Goal: Information Seeking & Learning: Learn about a topic

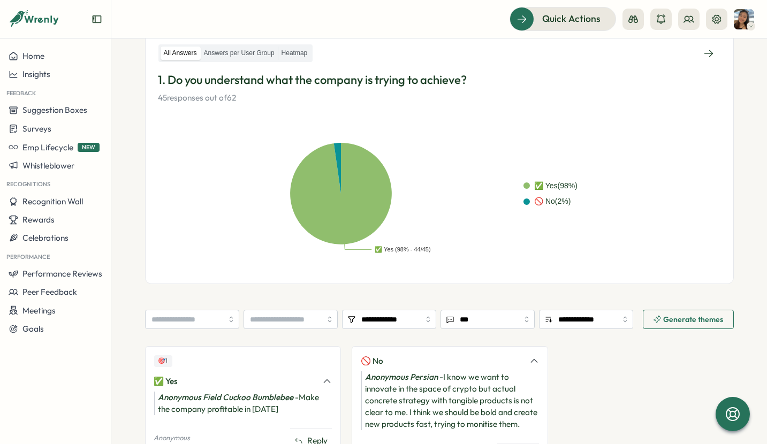
scroll to position [150, 0]
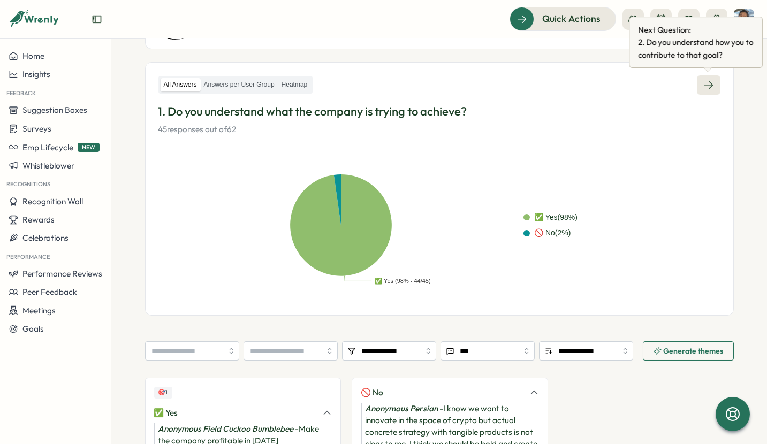
click at [707, 85] on icon at bounding box center [708, 85] width 11 height 11
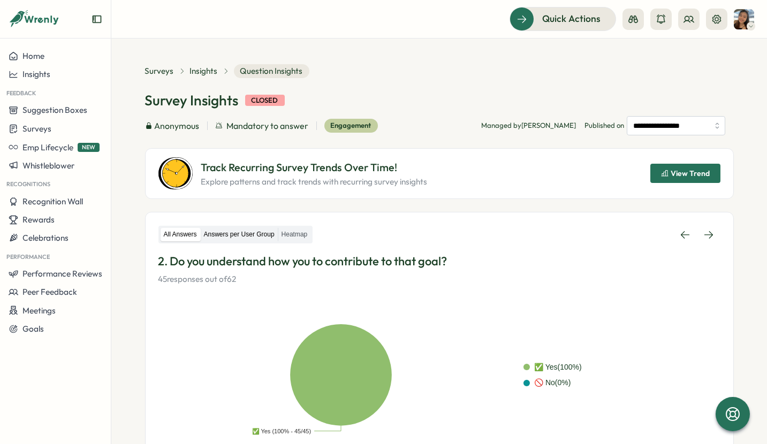
click at [254, 236] on label "Answers per User Group" at bounding box center [239, 234] width 77 height 13
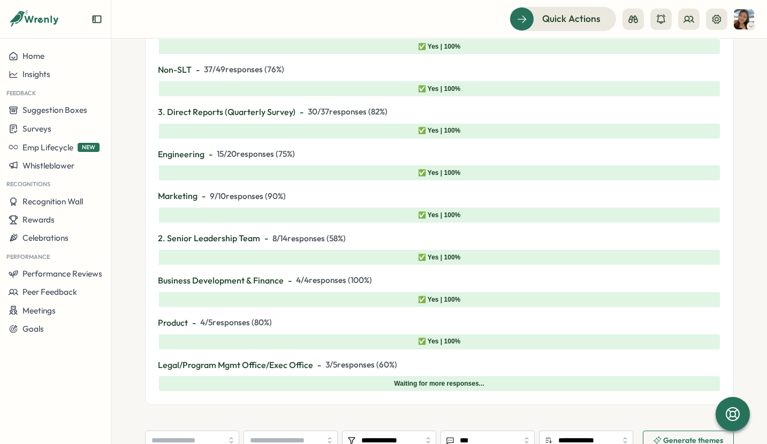
scroll to position [482, 0]
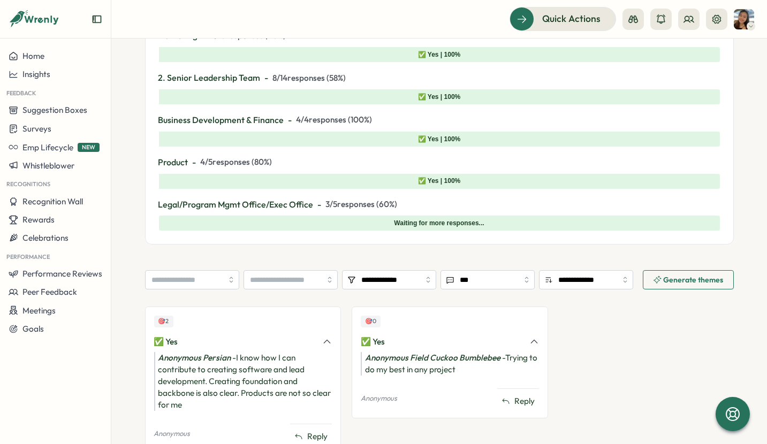
click at [432, 221] on div "Waiting for more responses..." at bounding box center [439, 223] width 90 height 10
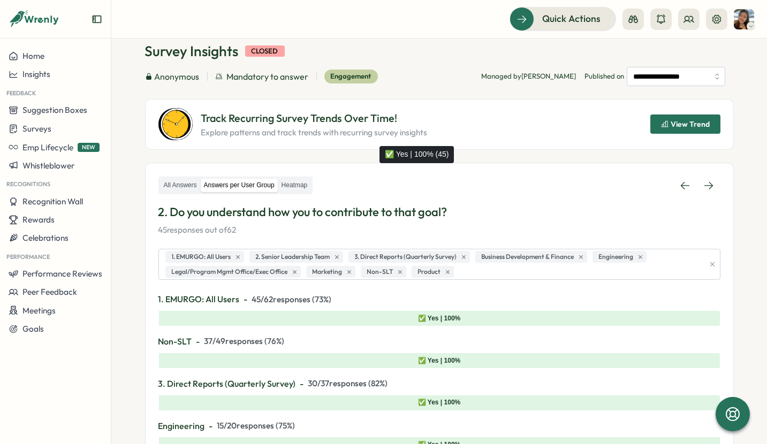
scroll to position [43, 0]
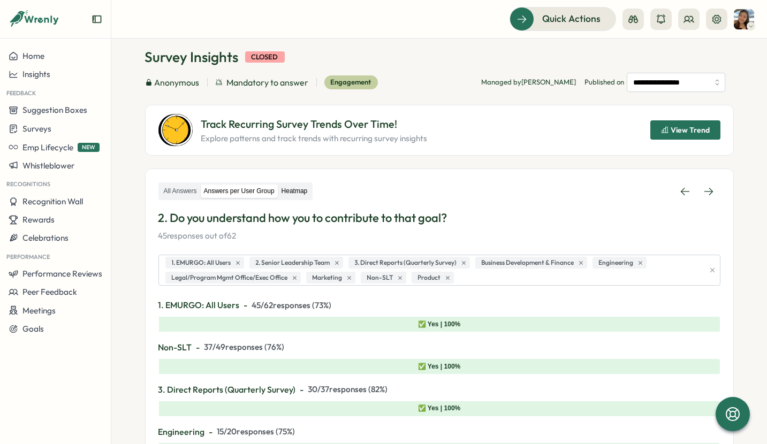
click at [291, 193] on label "Heatmap" at bounding box center [294, 191] width 33 height 13
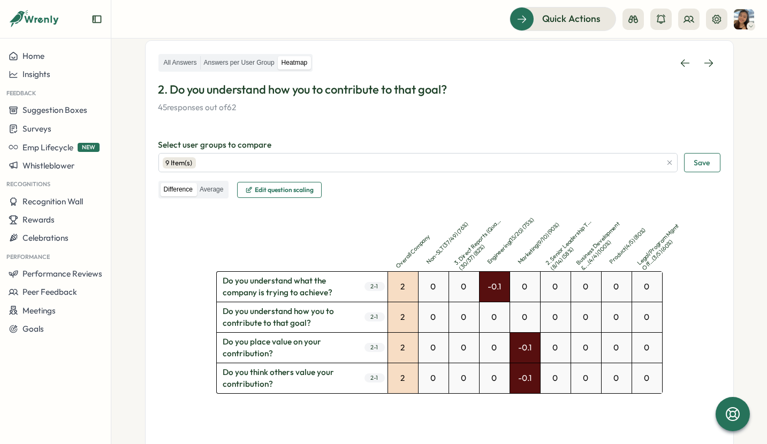
scroll to position [150, 0]
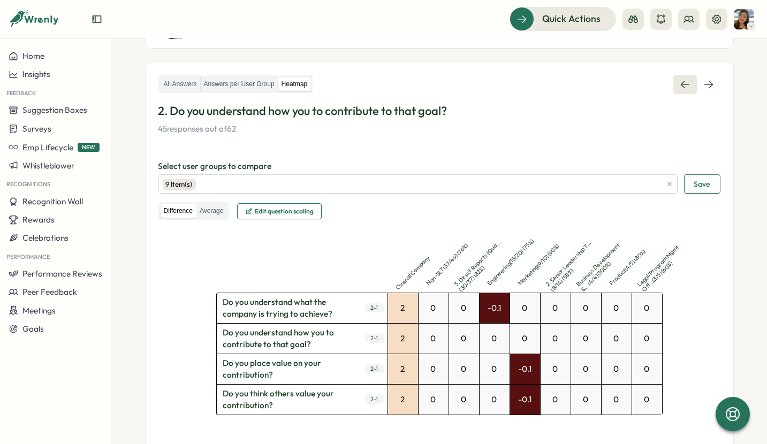
click at [681, 87] on icon at bounding box center [684, 84] width 11 height 11
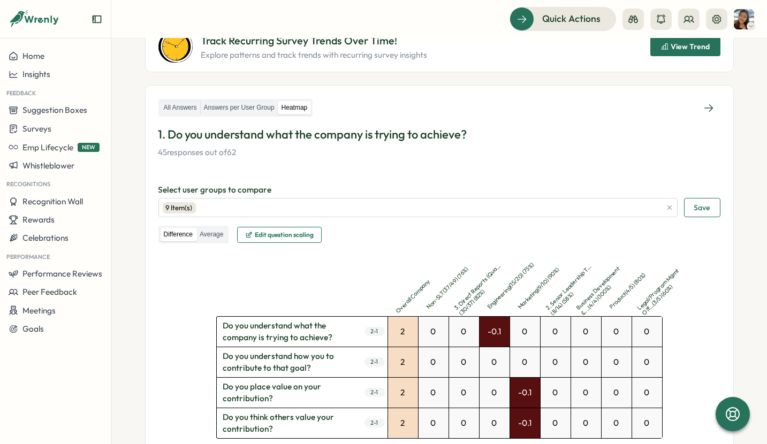
scroll to position [91, 0]
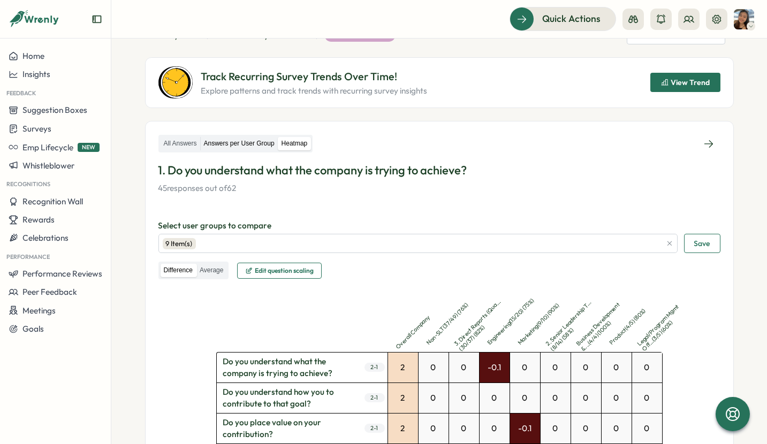
click at [240, 141] on label "Answers per User Group" at bounding box center [239, 143] width 77 height 13
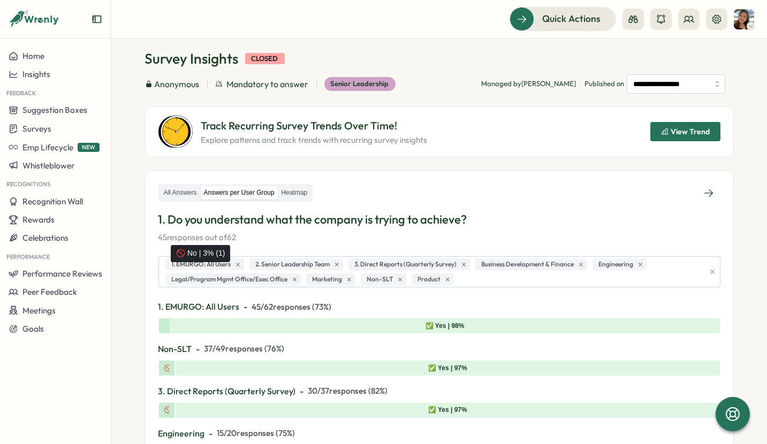
scroll to position [35, 0]
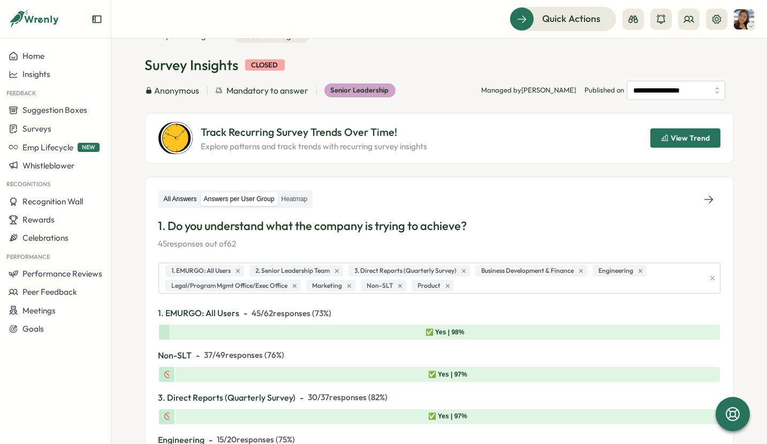
click at [167, 194] on label "All Answers" at bounding box center [181, 199] width 40 height 13
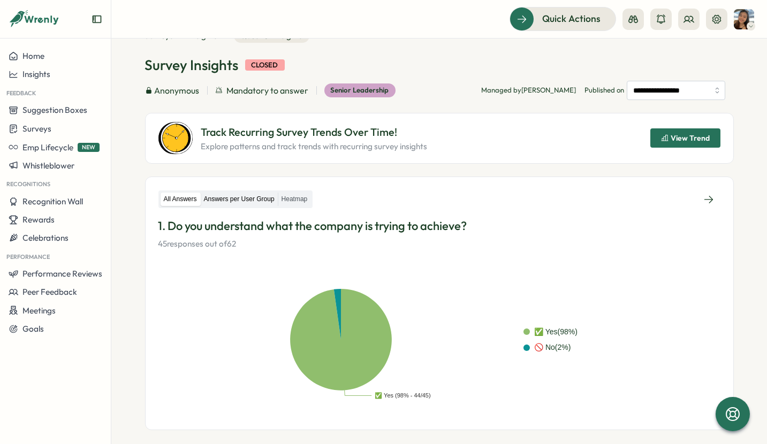
click at [249, 202] on label "Answers per User Group" at bounding box center [239, 199] width 77 height 13
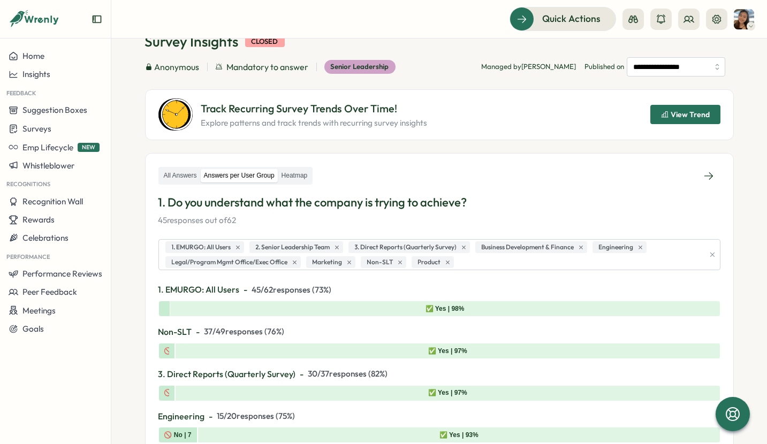
scroll to position [0, 0]
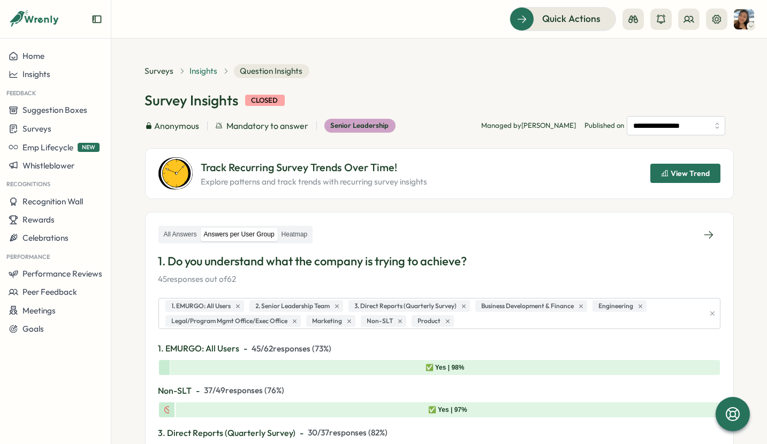
click at [198, 67] on span "Insights" at bounding box center [204, 71] width 28 height 12
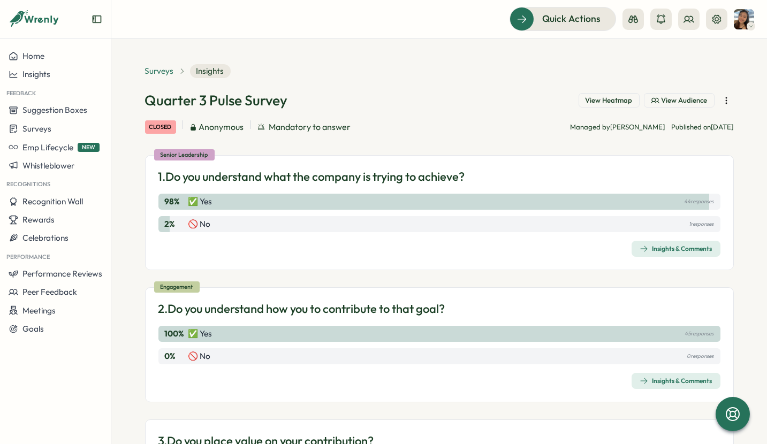
click at [162, 68] on span "Surveys" at bounding box center [159, 71] width 29 height 12
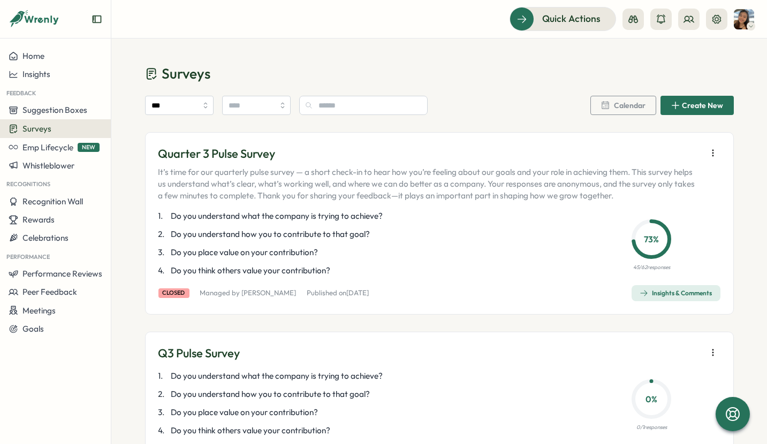
click at [216, 152] on p "Quarter 3 Pulse Survey" at bounding box center [429, 154] width 542 height 17
click at [714, 152] on icon "button" at bounding box center [712, 153] width 11 height 11
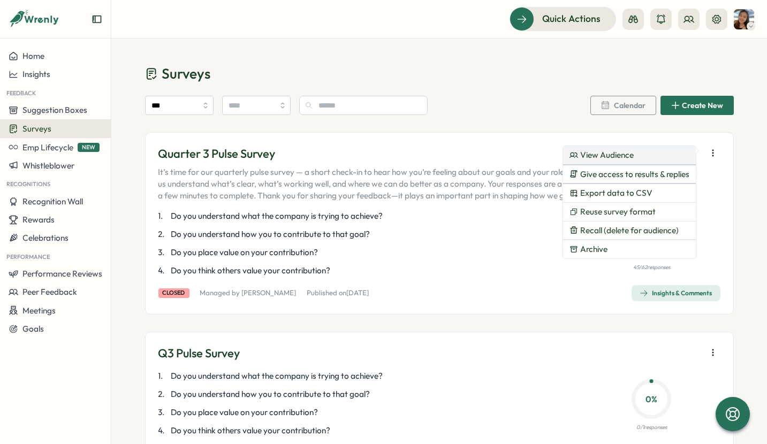
click at [617, 159] on button "View Audience" at bounding box center [629, 155] width 133 height 18
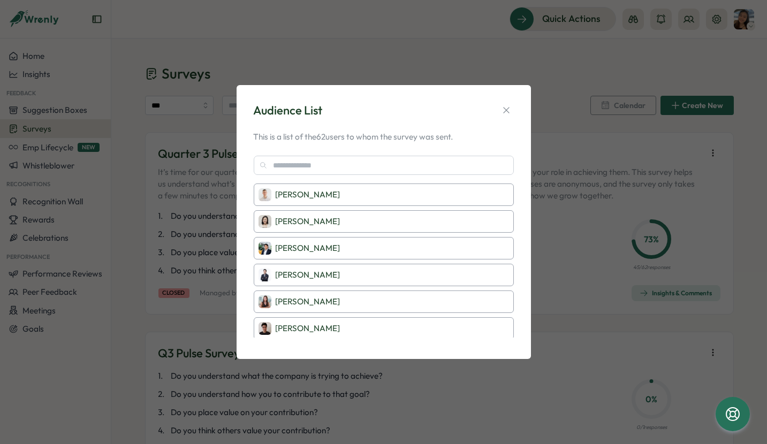
click at [506, 125] on div "Audience List This is a list of the 62 users to whom the survey was sent. [PERS…" at bounding box center [383, 222] width 269 height 249
drag, startPoint x: 506, startPoint y: 114, endPoint x: 500, endPoint y: 114, distance: 5.9
click at [501, 114] on icon "button" at bounding box center [506, 110] width 11 height 11
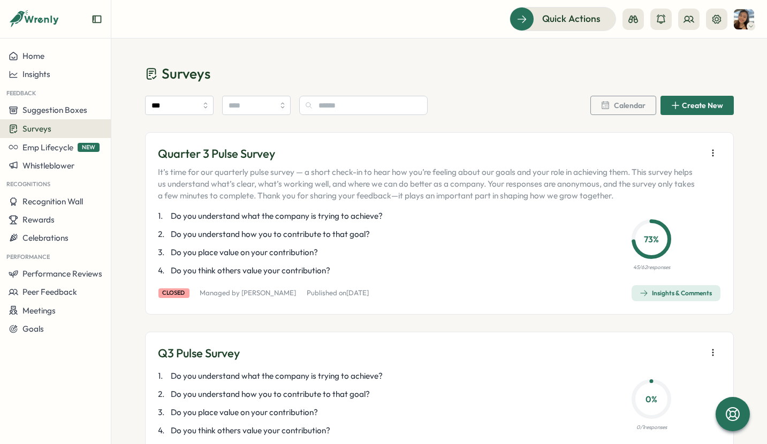
click at [642, 293] on icon "button" at bounding box center [643, 293] width 9 height 9
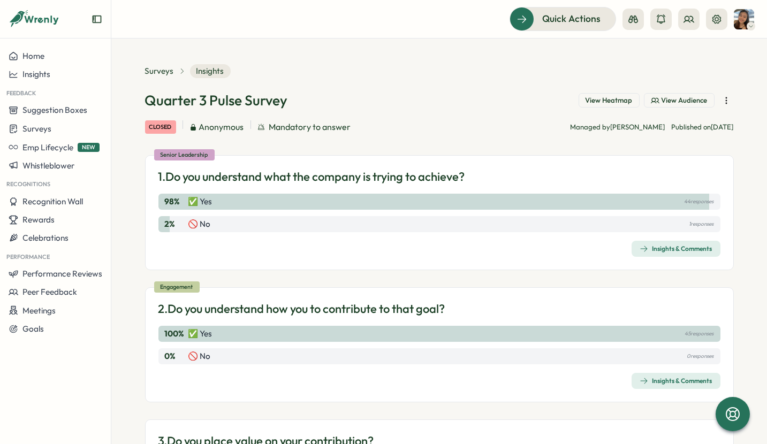
click at [687, 101] on span "View Audience" at bounding box center [684, 101] width 46 height 10
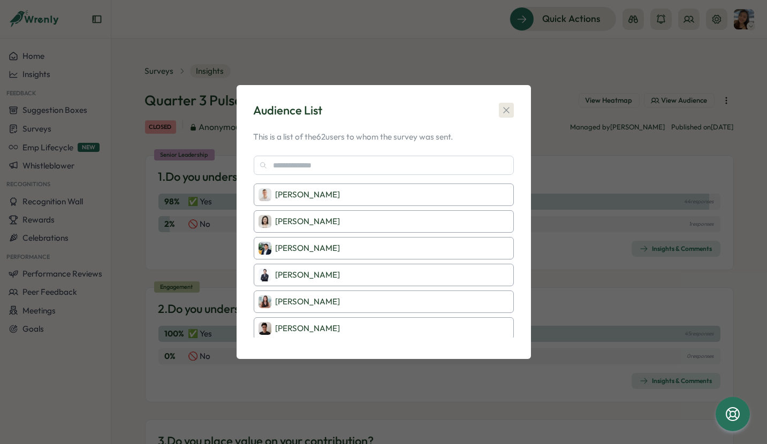
click at [499, 112] on button "button" at bounding box center [506, 110] width 15 height 15
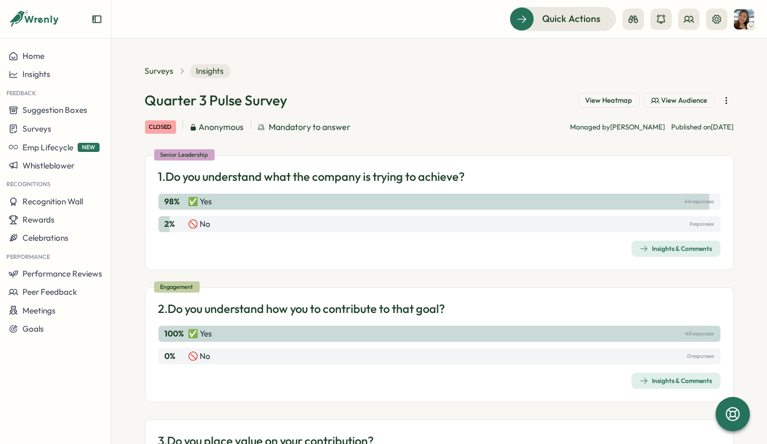
click at [721, 101] on icon "button" at bounding box center [726, 100] width 11 height 11
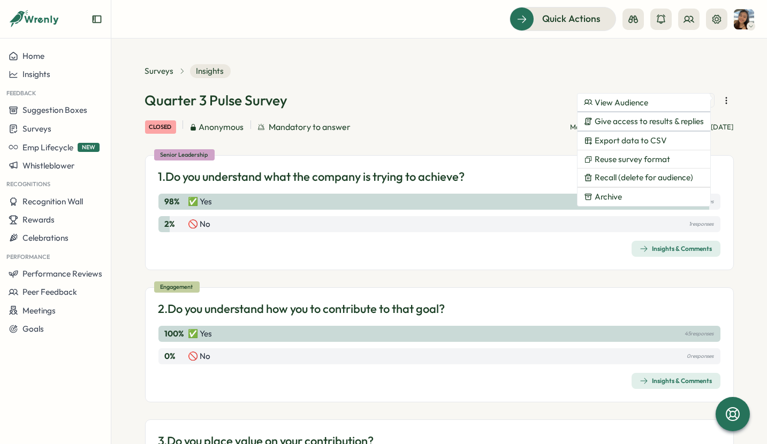
click at [533, 117] on div "Quarter 3 Pulse Survey View Heatmap View Audience closed Anonymous Mandatory to…" at bounding box center [439, 112] width 589 height 43
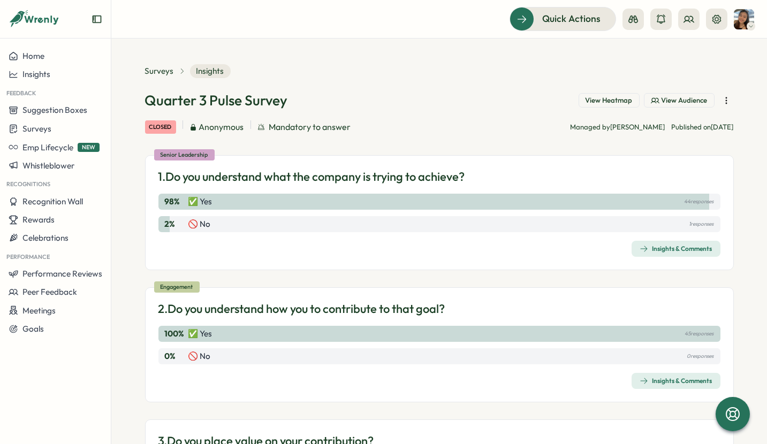
click at [653, 250] on div "Insights & Comments" at bounding box center [675, 248] width 73 height 9
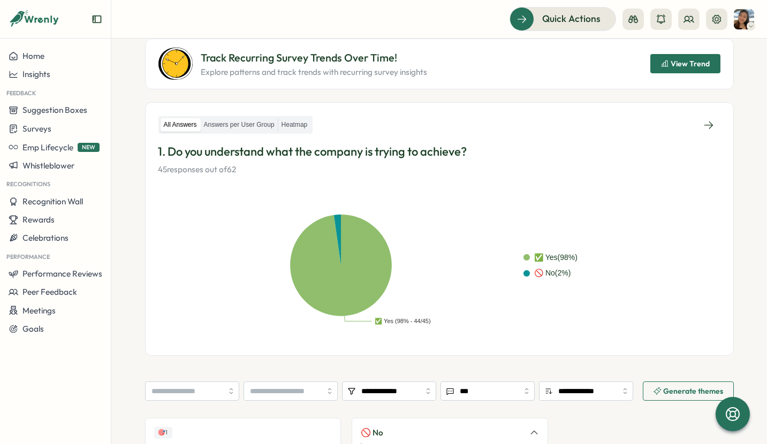
scroll to position [107, 0]
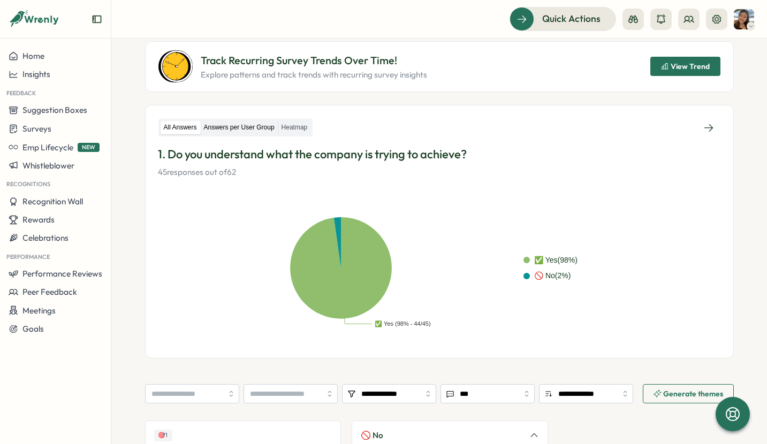
click at [225, 128] on label "Answers per User Group" at bounding box center [239, 127] width 77 height 13
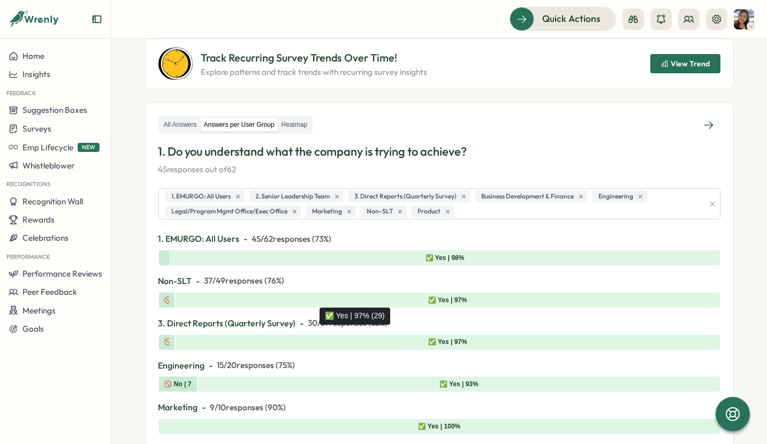
scroll to position [54, 0]
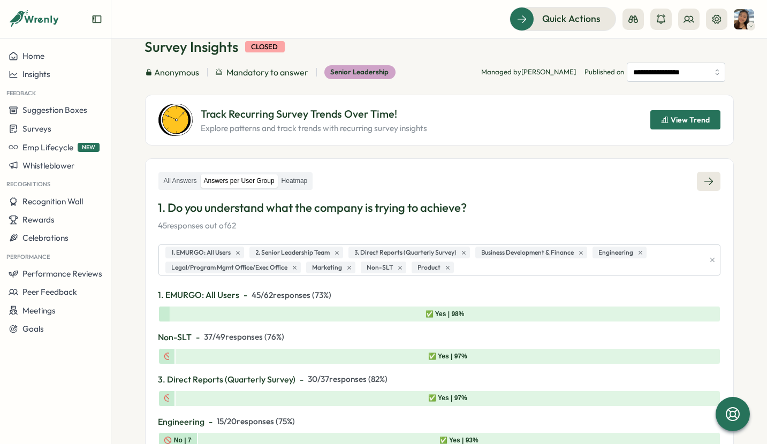
click at [703, 178] on icon at bounding box center [708, 181] width 11 height 11
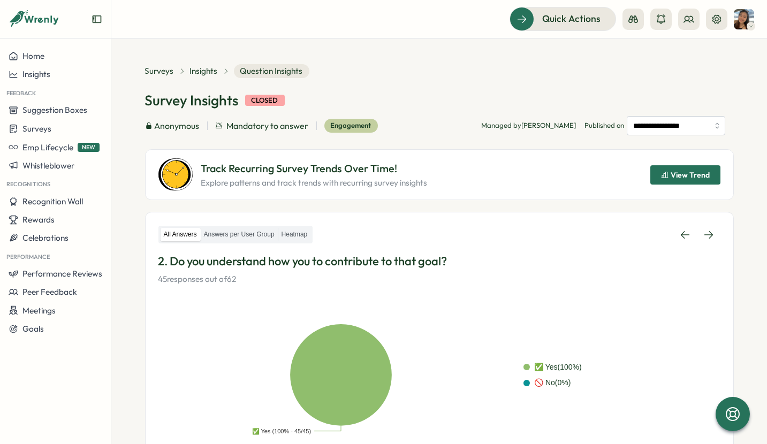
click at [240, 170] on p "Track Recurring Survey Trends Over Time!" at bounding box center [314, 169] width 226 height 17
click at [248, 235] on label "Answers per User Group" at bounding box center [239, 234] width 77 height 13
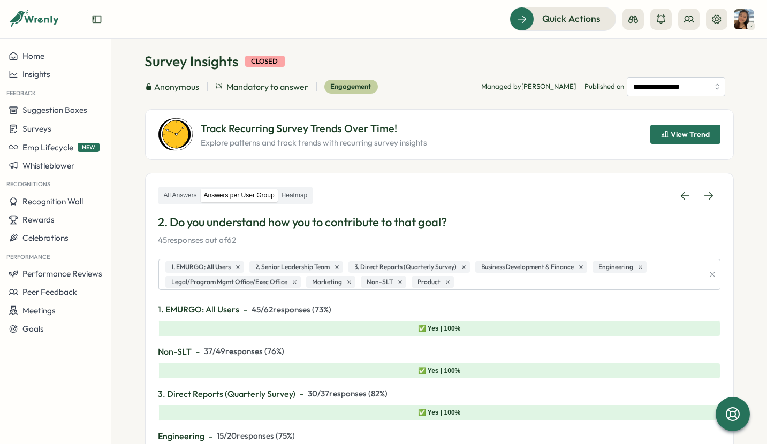
scroll to position [54, 0]
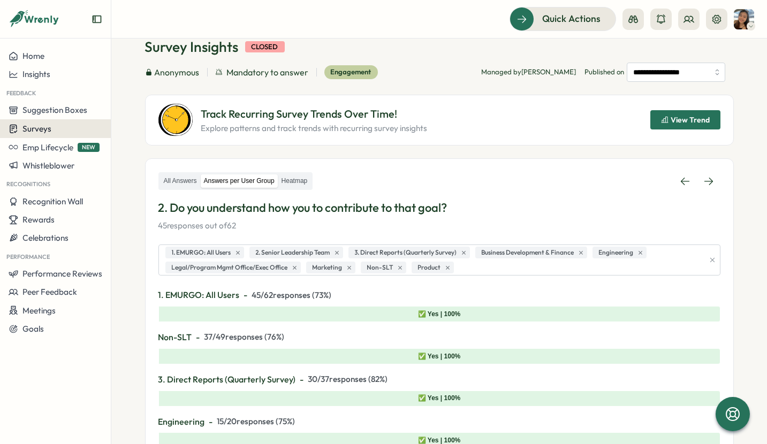
click at [48, 132] on span "Surveys" at bounding box center [36, 129] width 29 height 10
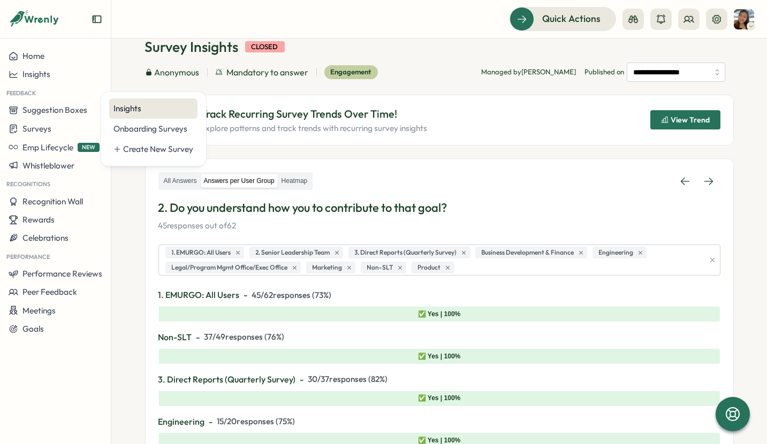
click at [146, 112] on div "Insights" at bounding box center [153, 109] width 80 height 12
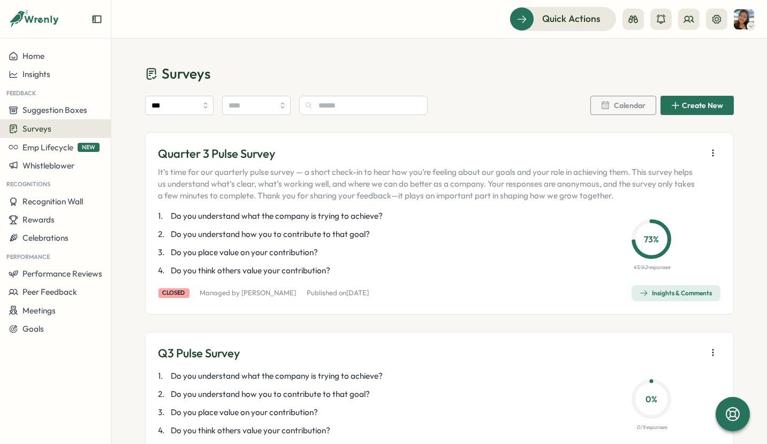
click at [670, 292] on div "Insights & Comments" at bounding box center [675, 293] width 73 height 9
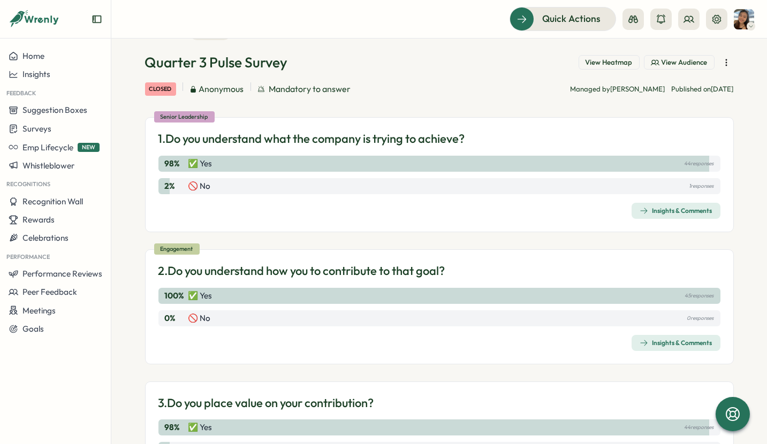
scroll to position [54, 0]
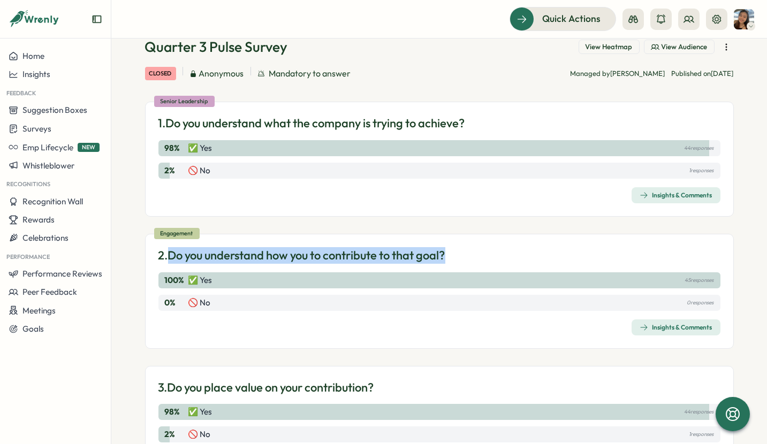
drag, startPoint x: 454, startPoint y: 253, endPoint x: 167, endPoint y: 255, distance: 286.2
click at [167, 255] on div "2. Do you understand how you to contribute to that goal?" at bounding box center [439, 255] width 562 height 17
copy p "Do you understand how you to contribute to that goal?"
click at [669, 323] on div "Insights & Comments" at bounding box center [675, 327] width 73 height 9
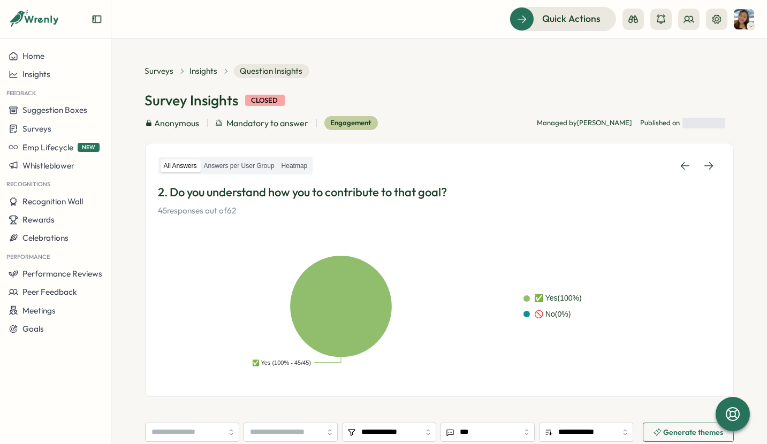
scroll to position [265, 0]
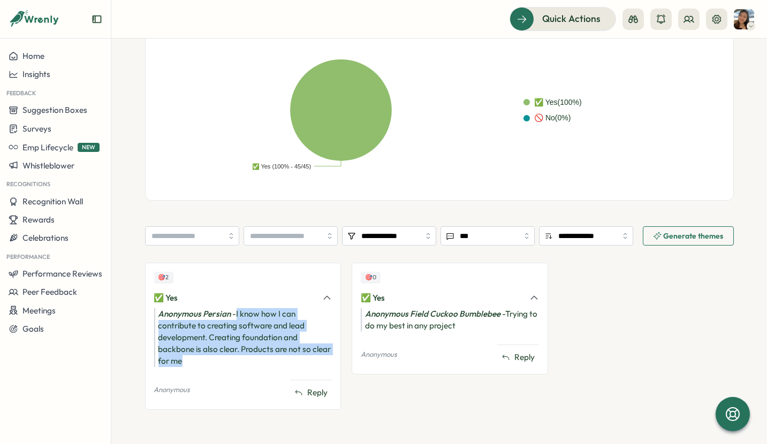
drag, startPoint x: 235, startPoint y: 311, endPoint x: 259, endPoint y: 359, distance: 53.6
click at [259, 359] on div "Anonymous Persian - I know how I can contribute to creating software and lead d…" at bounding box center [243, 337] width 178 height 59
copy div "I know how I can contribute to creating software and lead development. Creating…"
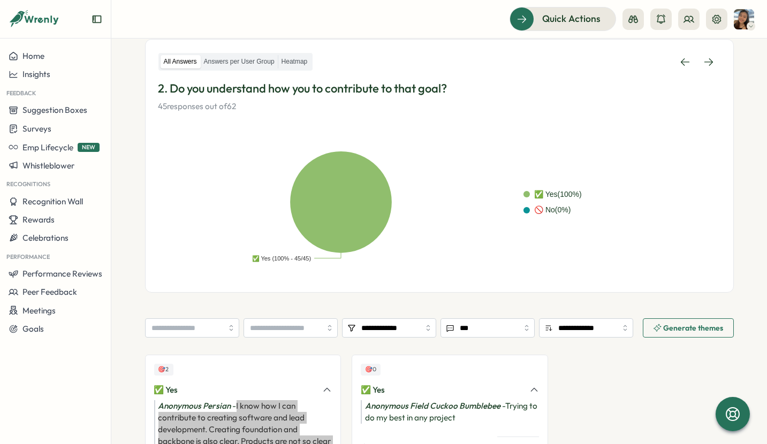
scroll to position [104, 0]
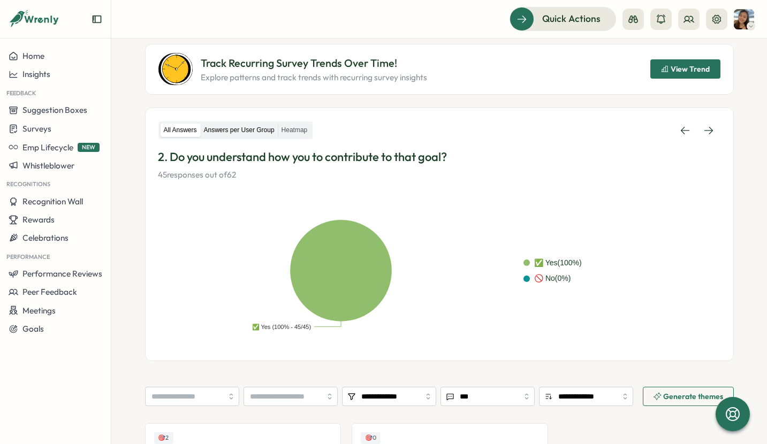
click at [232, 132] on label "Answers per User Group" at bounding box center [239, 130] width 77 height 13
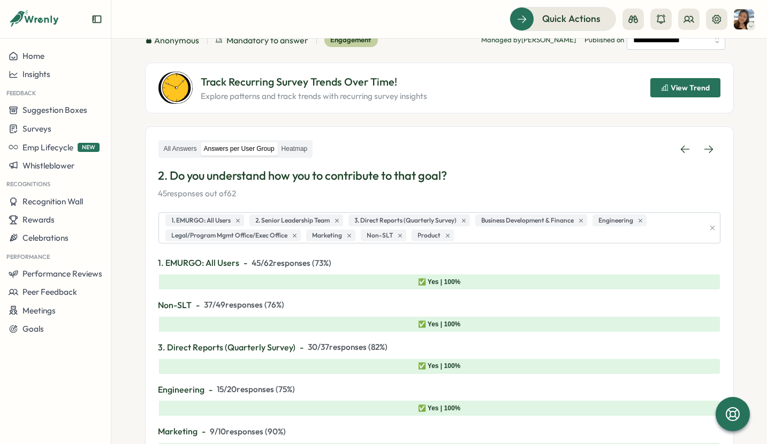
scroll to position [0, 0]
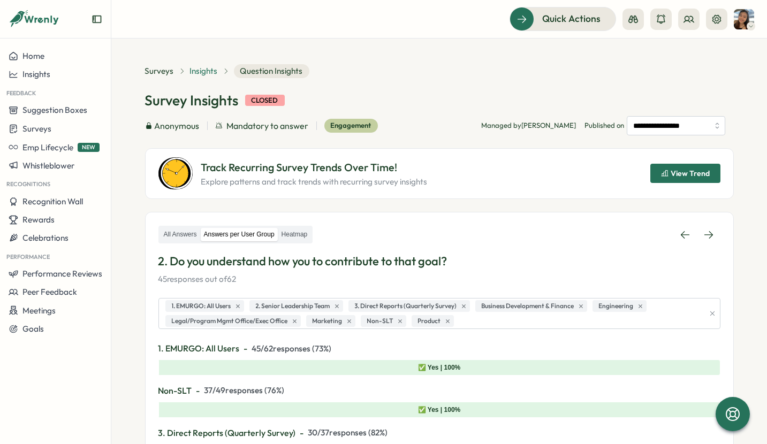
click at [199, 70] on span "Insights" at bounding box center [204, 71] width 28 height 12
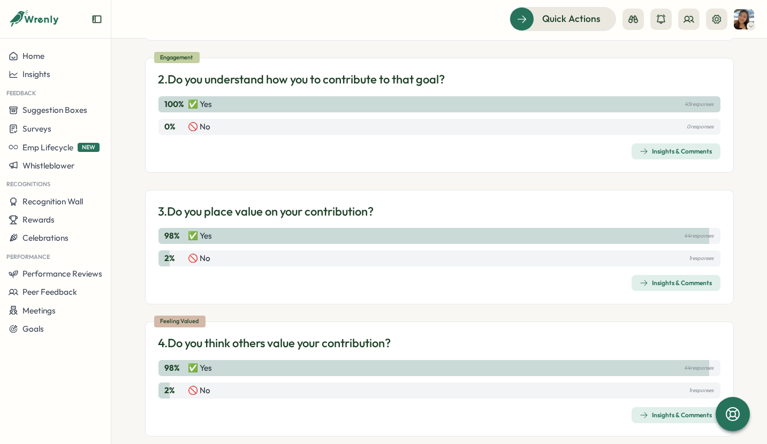
scroll to position [246, 0]
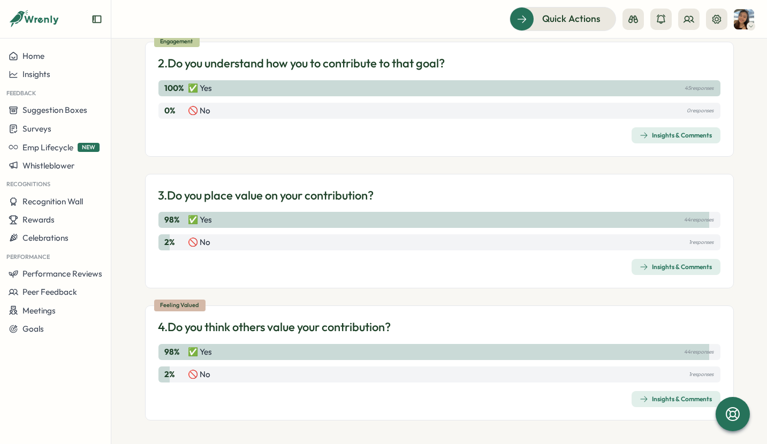
click at [668, 273] on div "3. Do you place value on your contribution? 98 % ✅ Yes 44 responses 2 % 🚫 No 1 …" at bounding box center [439, 231] width 589 height 115
click at [666, 270] on span "Insights & Comments" at bounding box center [675, 266] width 73 height 15
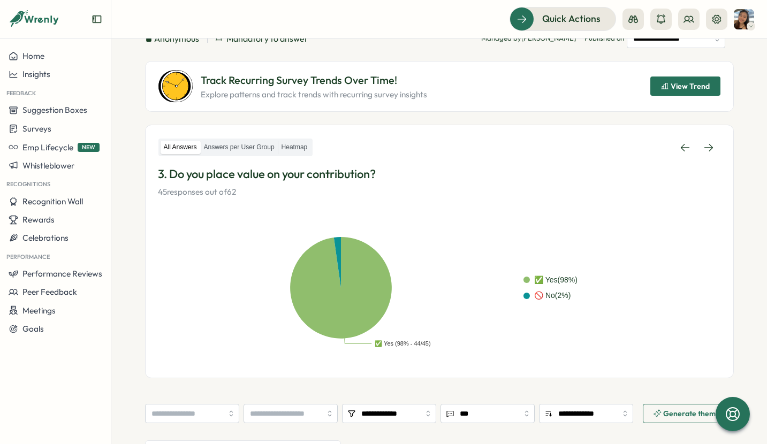
scroll to position [247, 0]
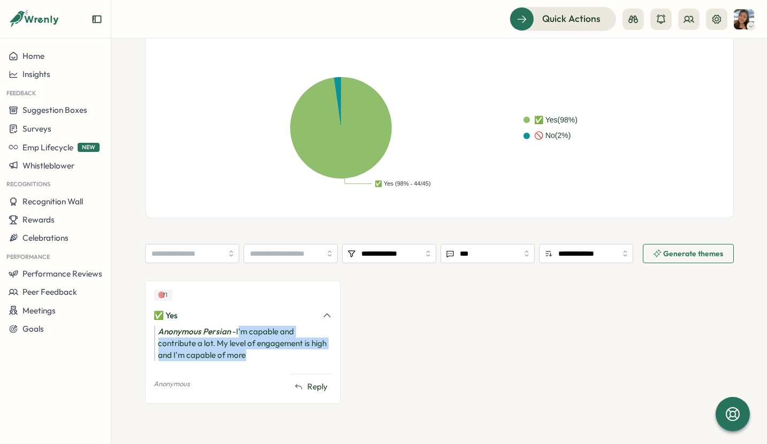
drag, startPoint x: 236, startPoint y: 330, endPoint x: 256, endPoint y: 355, distance: 31.7
click at [256, 355] on div "Anonymous Persian - I'm capable and contribute a lot. My level of engagement is…" at bounding box center [243, 343] width 178 height 35
click at [253, 353] on div "Anonymous Persian - I'm capable and contribute a lot. My level of engagement is…" at bounding box center [243, 343] width 178 height 35
drag, startPoint x: 236, startPoint y: 330, endPoint x: 255, endPoint y: 358, distance: 33.5
click at [255, 358] on div "Anonymous Persian - I'm capable and contribute a lot. My level of engagement is…" at bounding box center [243, 343] width 178 height 35
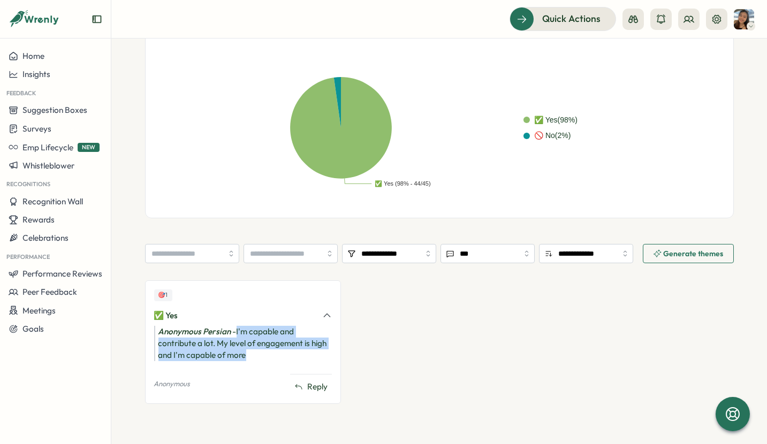
copy div "I'm capable and contribute a lot. My level of engagement is high and I'm capabl…"
click at [165, 149] on rect at bounding box center [340, 128] width 365 height 128
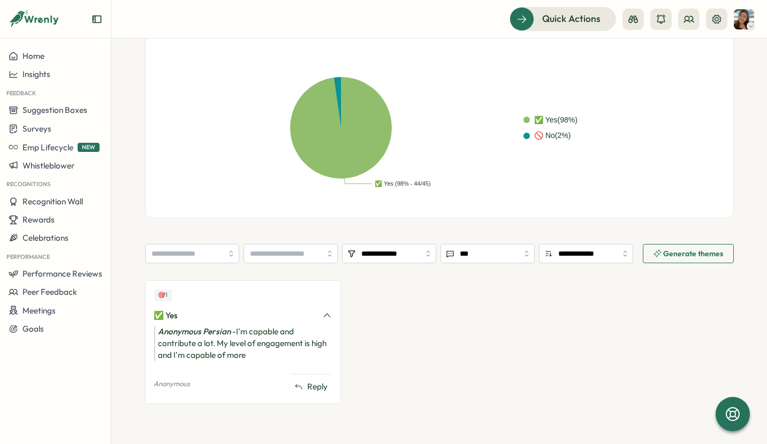
scroll to position [87, 0]
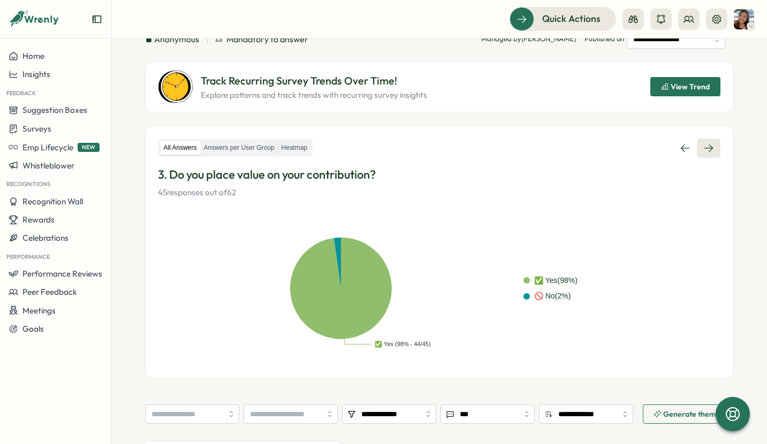
click at [710, 149] on icon at bounding box center [708, 148] width 11 height 11
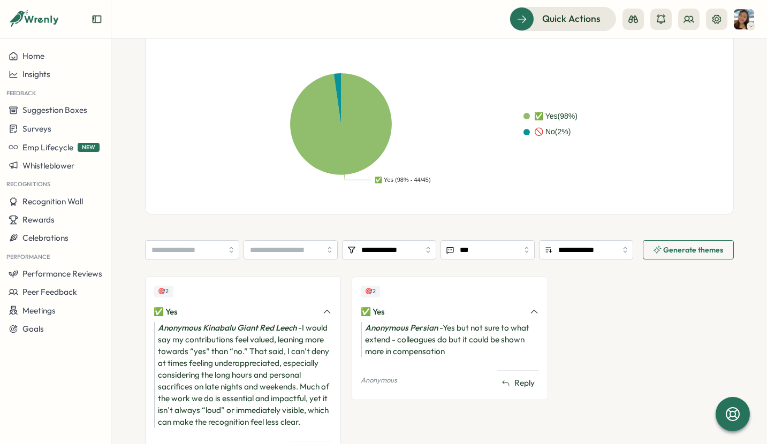
scroll to position [268, 0]
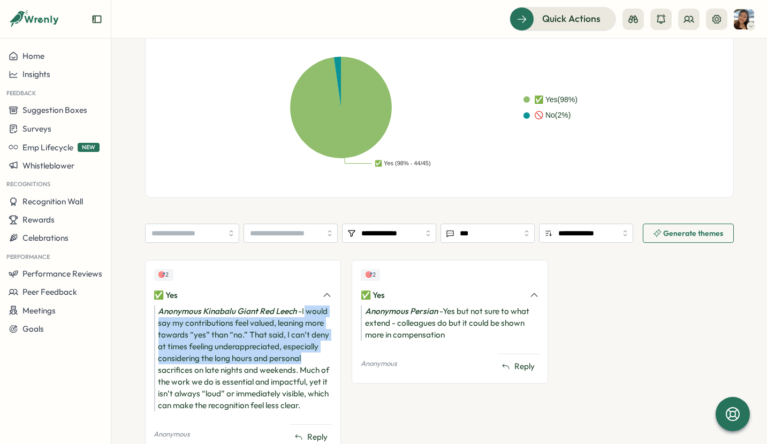
drag, startPoint x: 304, startPoint y: 310, endPoint x: 306, endPoint y: 318, distance: 8.3
click at [316, 356] on div "Anonymous Kinabalu Giant Red Leech - I would say my contributions feel valued, …" at bounding box center [243, 358] width 178 height 106
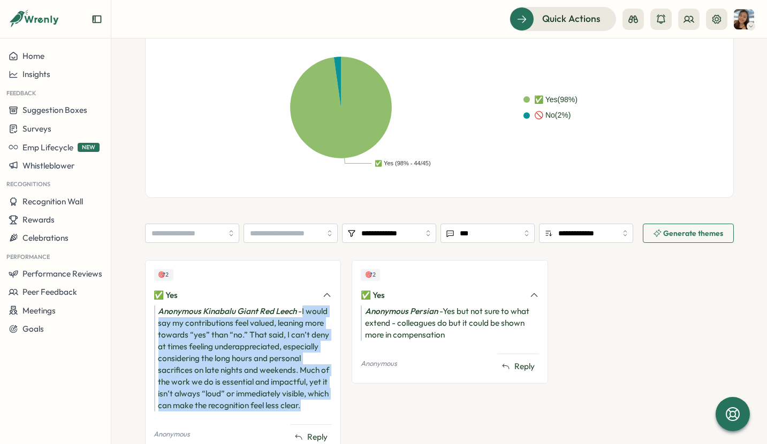
drag, startPoint x: 301, startPoint y: 308, endPoint x: 322, endPoint y: 406, distance: 99.5
click at [322, 406] on div "Anonymous Kinabalu Giant Red Leech - I would say my contributions feel valued, …" at bounding box center [243, 358] width 178 height 106
copy div "I would say my contributions feel valued, leaning more towards “yes” than “no.”…"
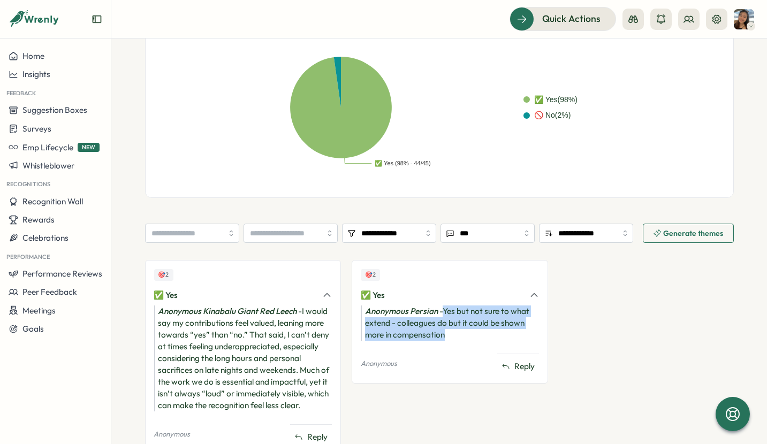
drag, startPoint x: 442, startPoint y: 308, endPoint x: 454, endPoint y: 334, distance: 28.0
click at [454, 334] on div "Anonymous Persian - Yes but not sure to what extend - colleagues do but it coul…" at bounding box center [450, 322] width 178 height 35
copy div "Yes but not sure to what extend - colleagues do but it could be shown more in c…"
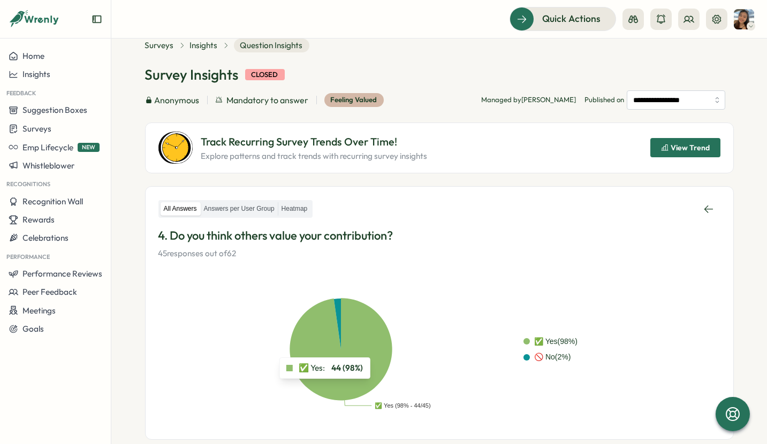
scroll to position [0, 0]
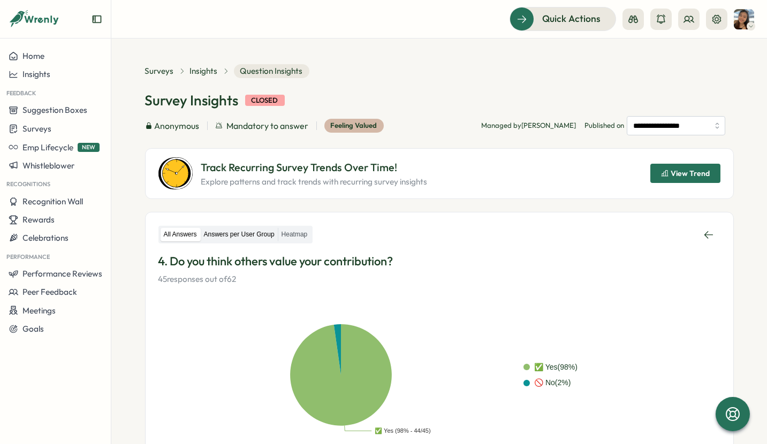
click at [235, 232] on label "Answers per User Group" at bounding box center [239, 234] width 77 height 13
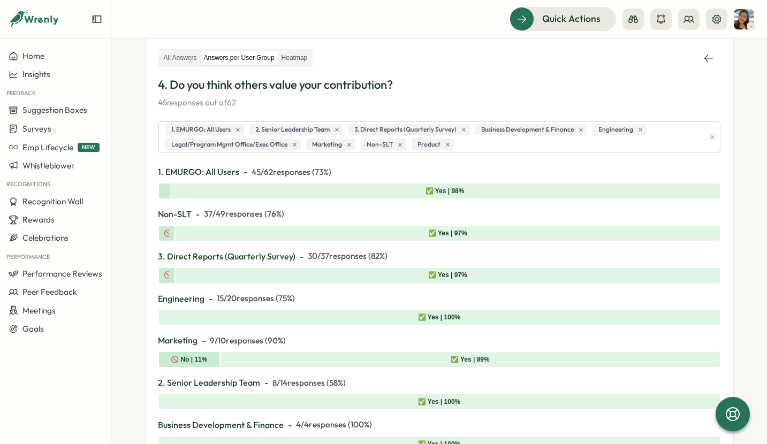
scroll to position [161, 0]
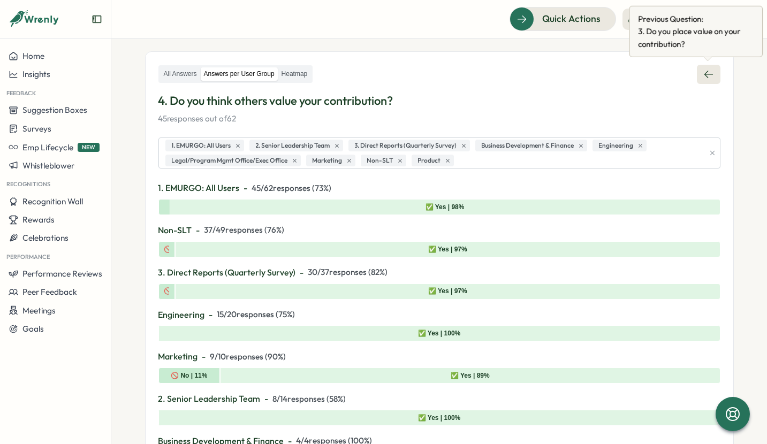
click at [709, 72] on icon at bounding box center [708, 74] width 11 height 11
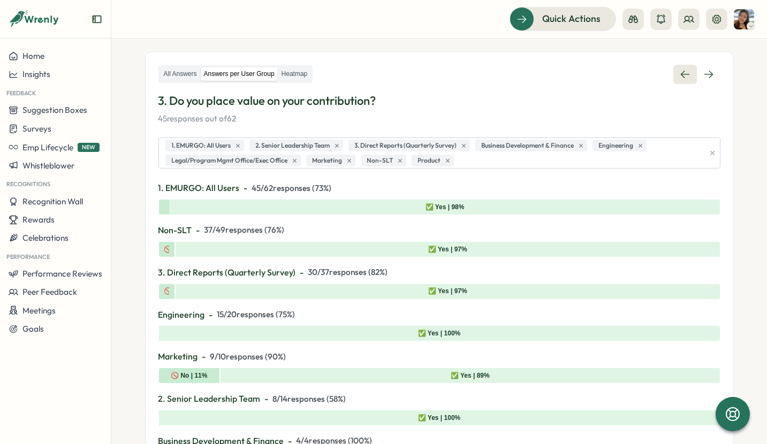
click at [684, 73] on icon at bounding box center [684, 74] width 9 height 7
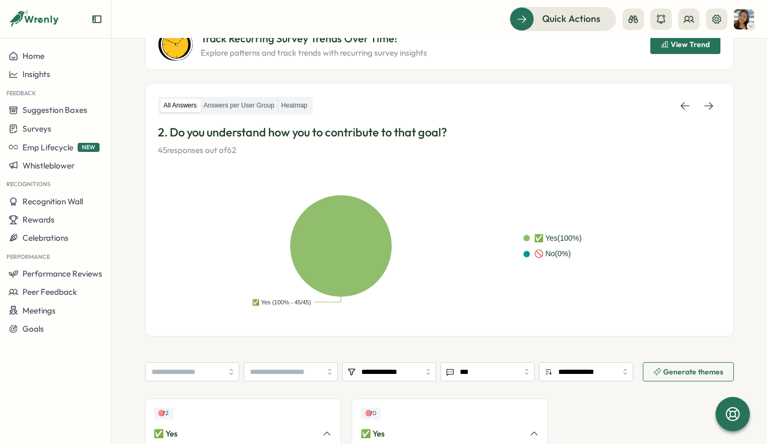
scroll to position [107, 0]
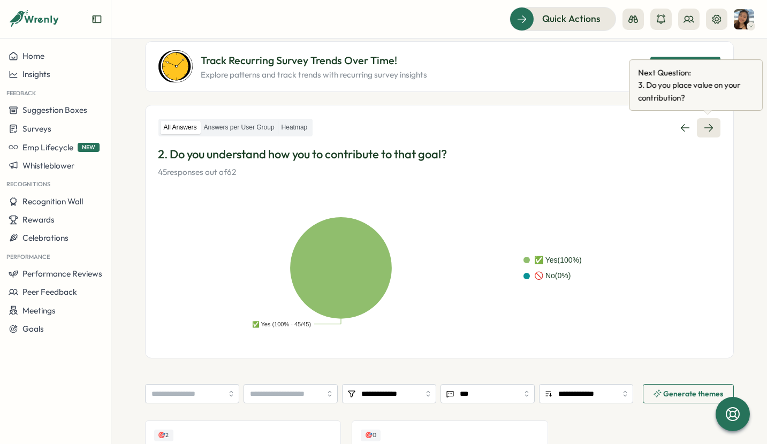
click at [707, 127] on icon at bounding box center [708, 128] width 11 height 11
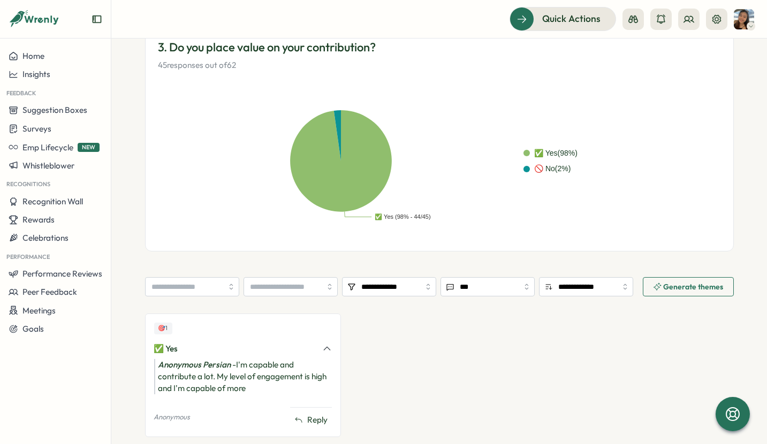
scroll to position [54, 0]
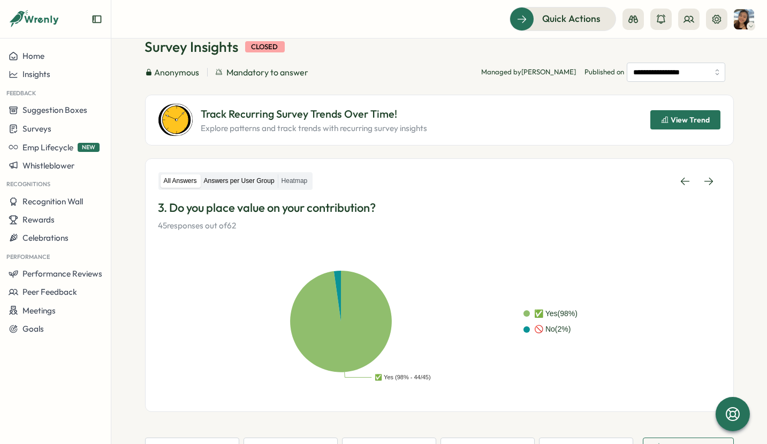
click at [244, 184] on label "Answers per User Group" at bounding box center [239, 180] width 77 height 13
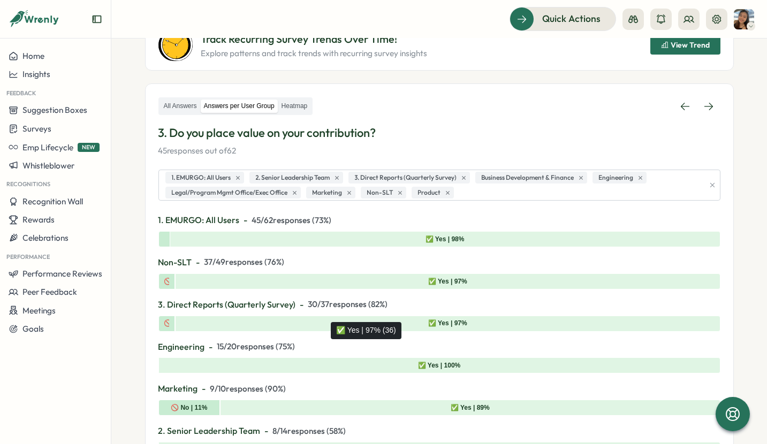
scroll to position [161, 0]
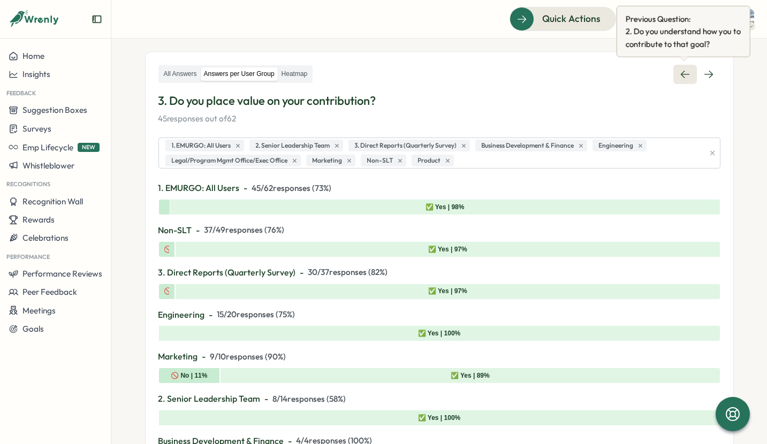
click at [679, 73] on icon at bounding box center [684, 74] width 11 height 11
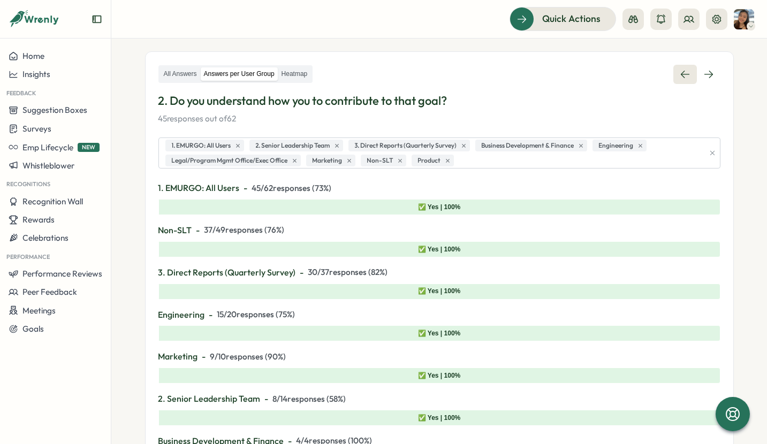
click at [680, 73] on icon at bounding box center [684, 74] width 9 height 7
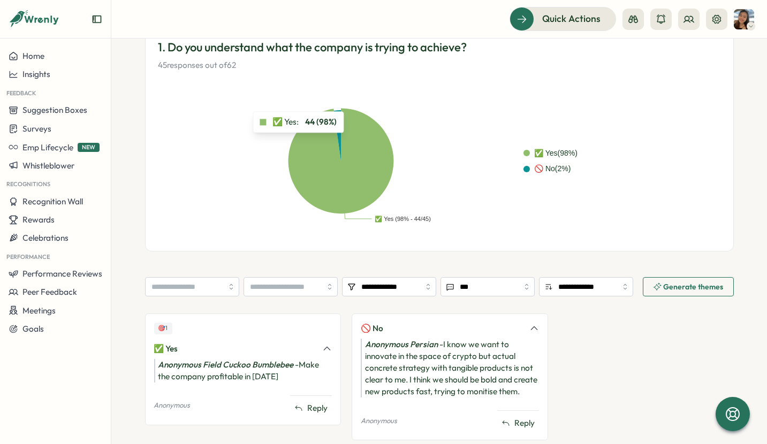
scroll to position [107, 0]
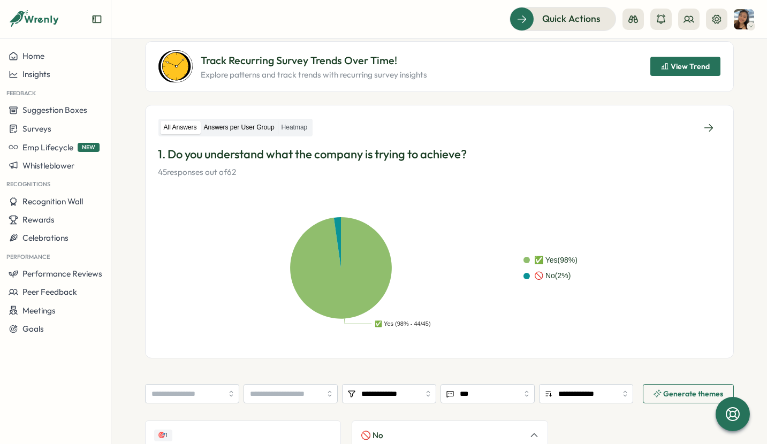
click at [234, 129] on label "Answers per User Group" at bounding box center [239, 127] width 77 height 13
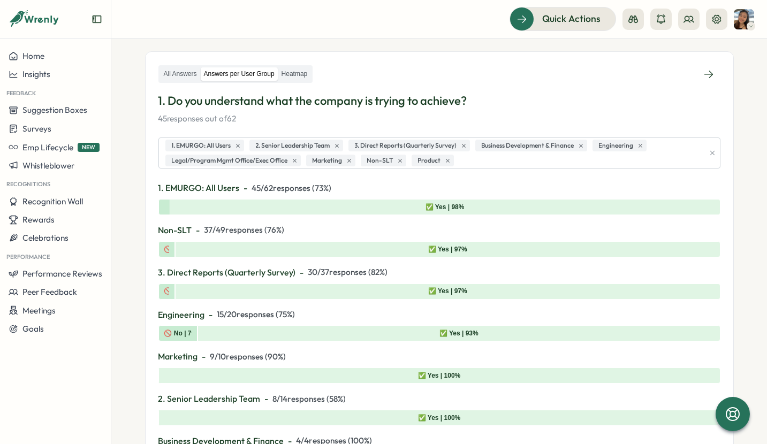
scroll to position [0, 0]
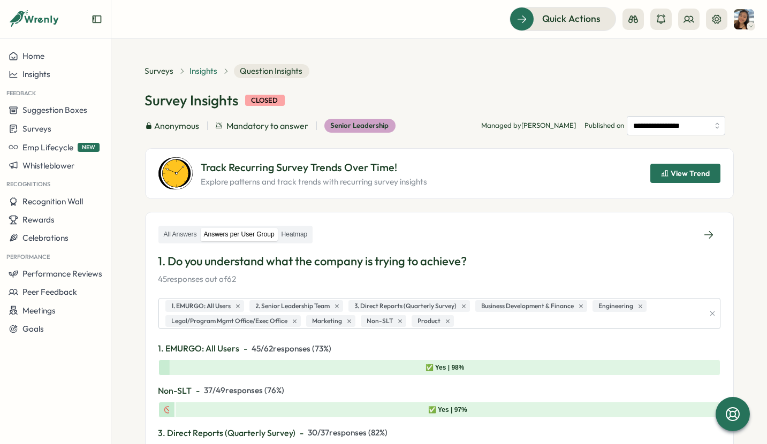
click at [204, 72] on span "Insights" at bounding box center [204, 71] width 28 height 12
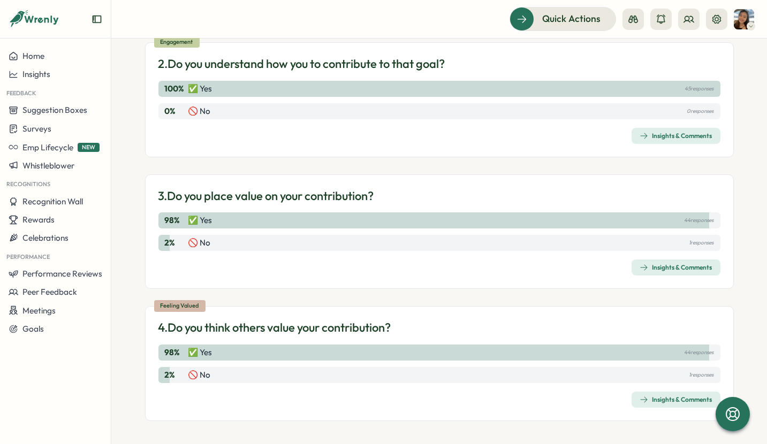
scroll to position [246, 0]
